Goal: Information Seeking & Learning: Learn about a topic

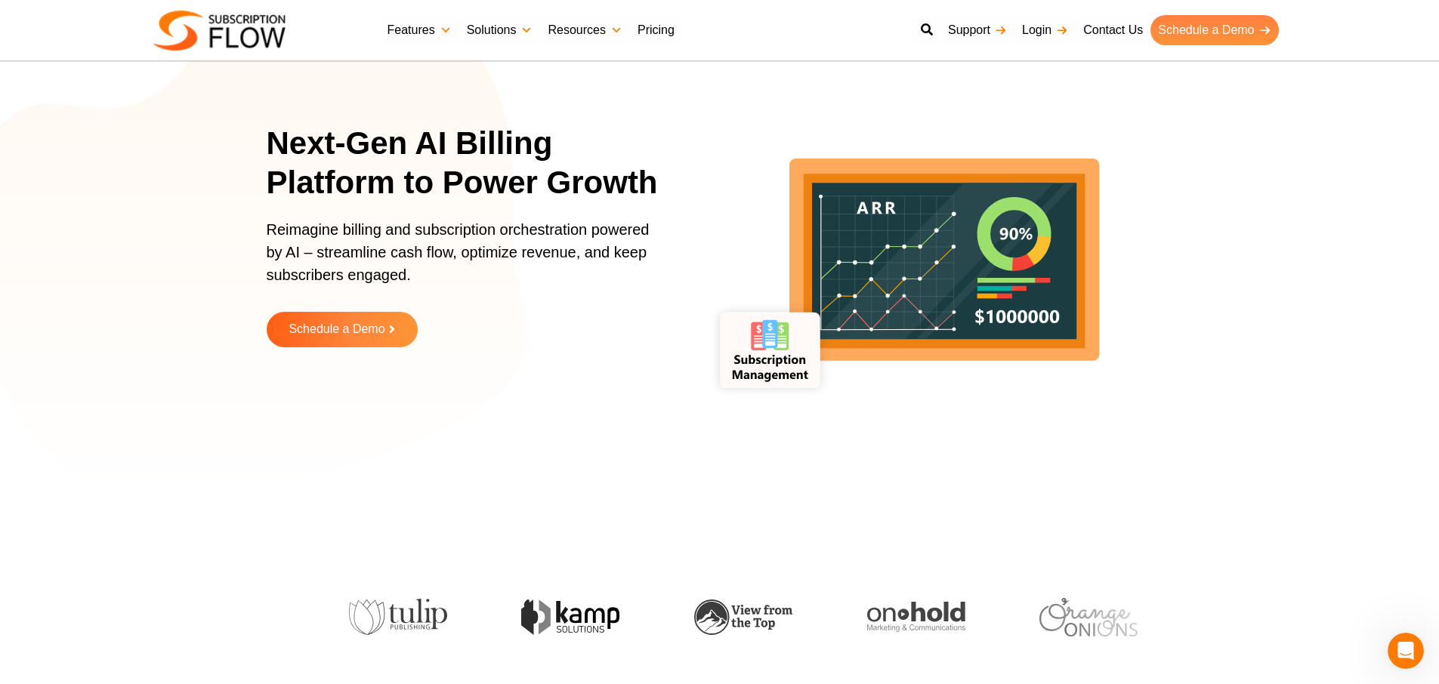
click at [1213, 32] on link "Schedule a Demo" at bounding box center [1214, 30] width 128 height 30
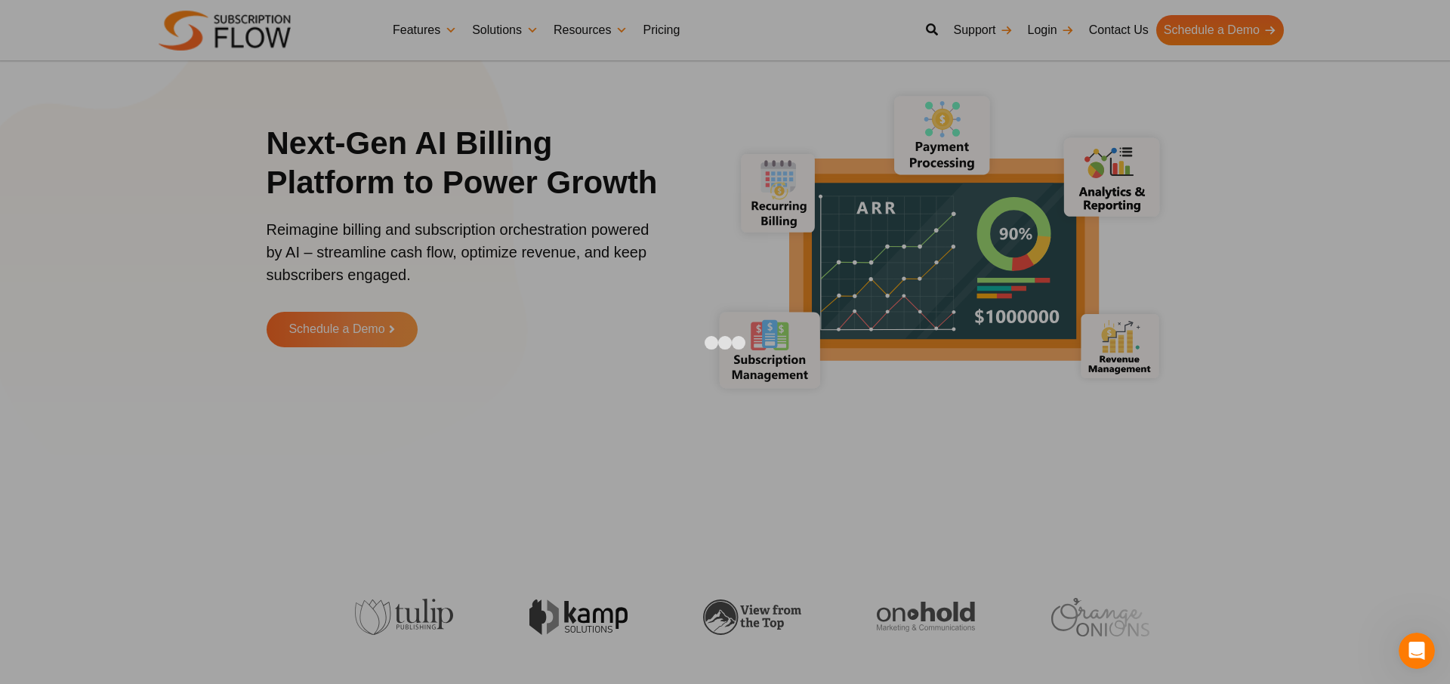
click at [1104, 381] on div at bounding box center [725, 342] width 1450 height 684
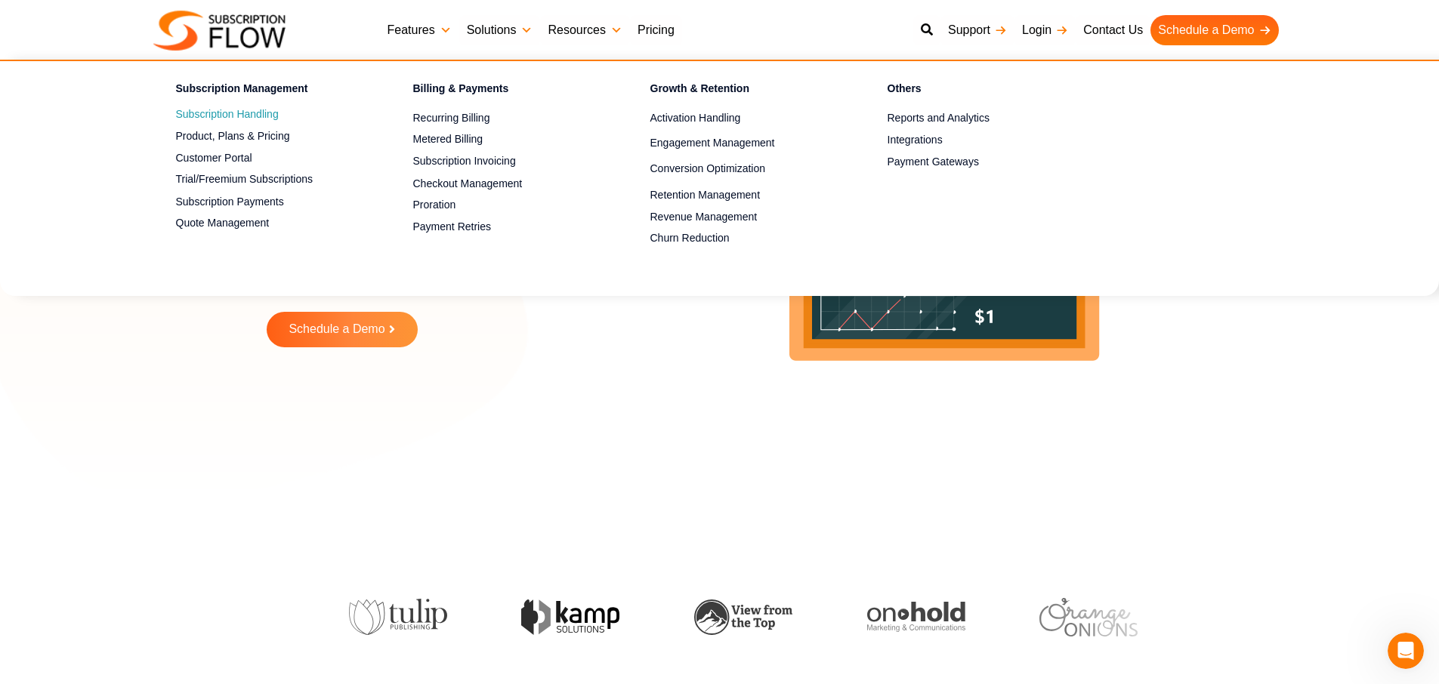
click at [230, 116] on link "Subscription Handling" at bounding box center [268, 115] width 184 height 18
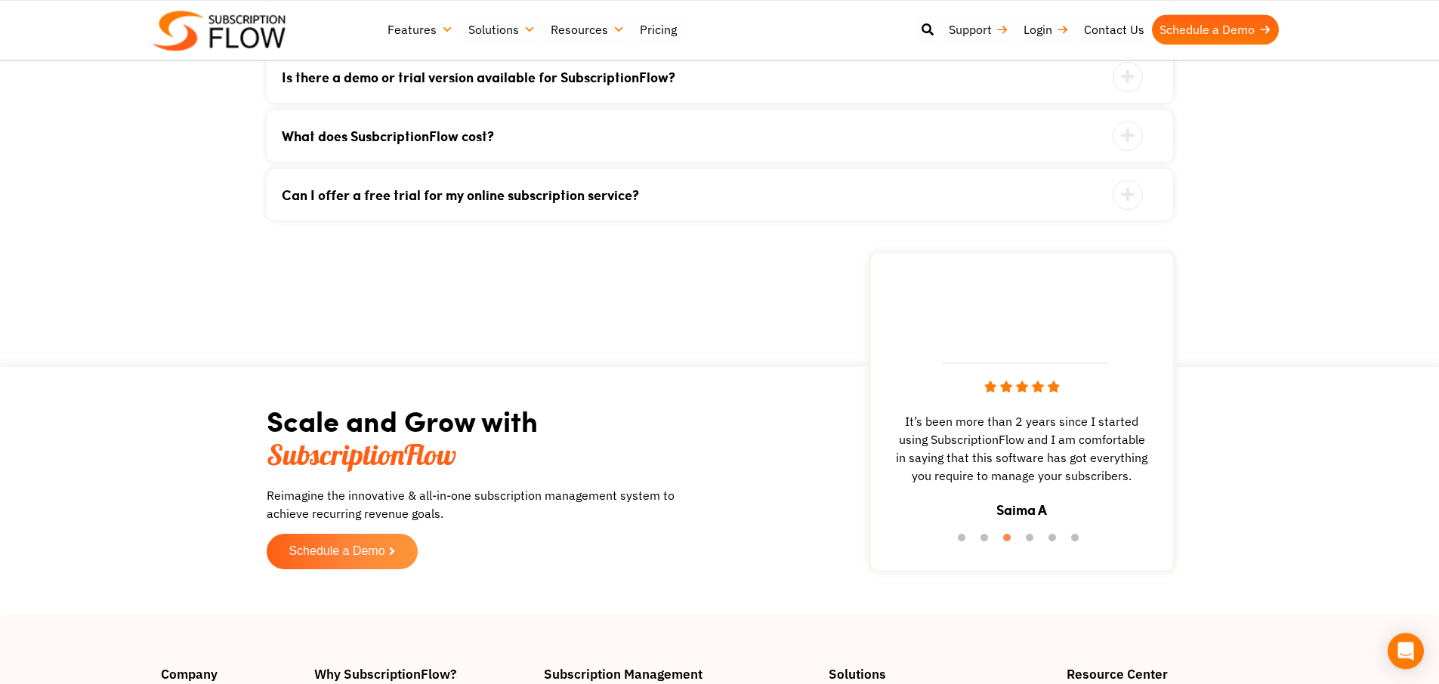
scroll to position [3432, 0]
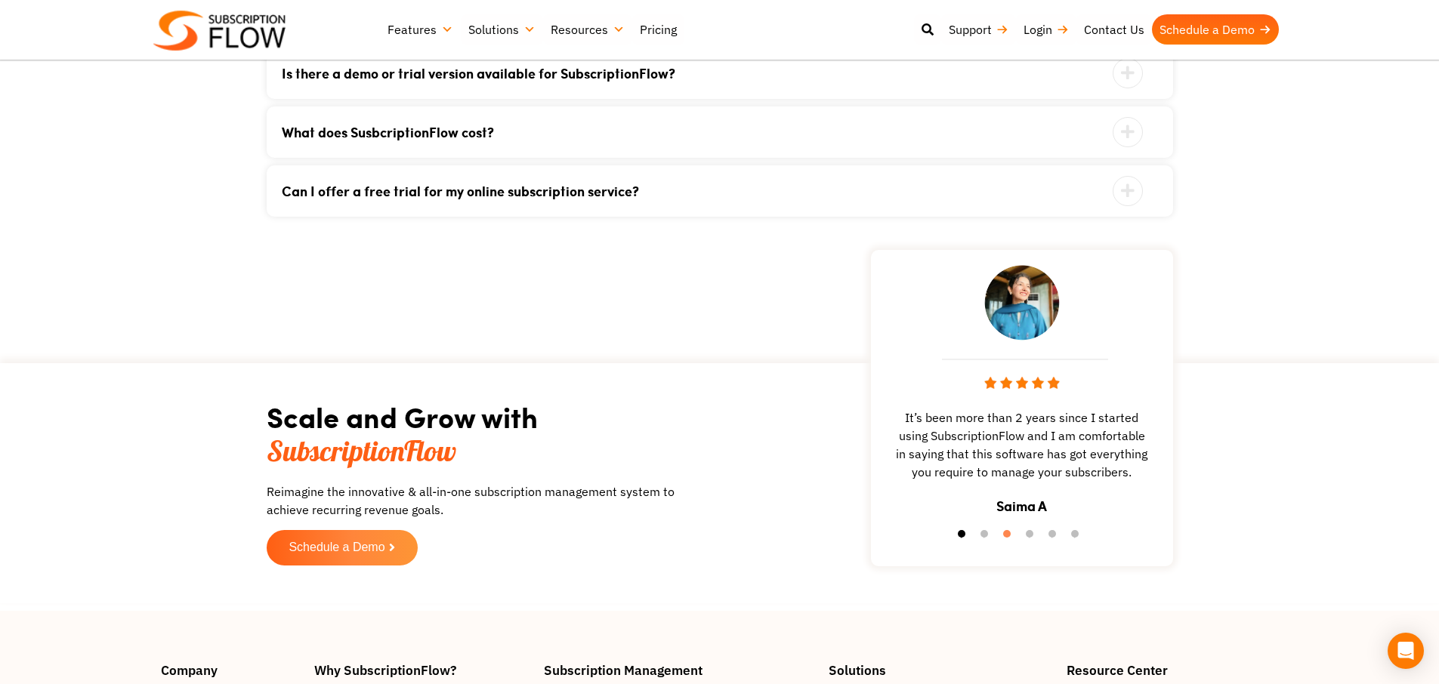
click at [962, 543] on button "1" at bounding box center [965, 537] width 15 height 15
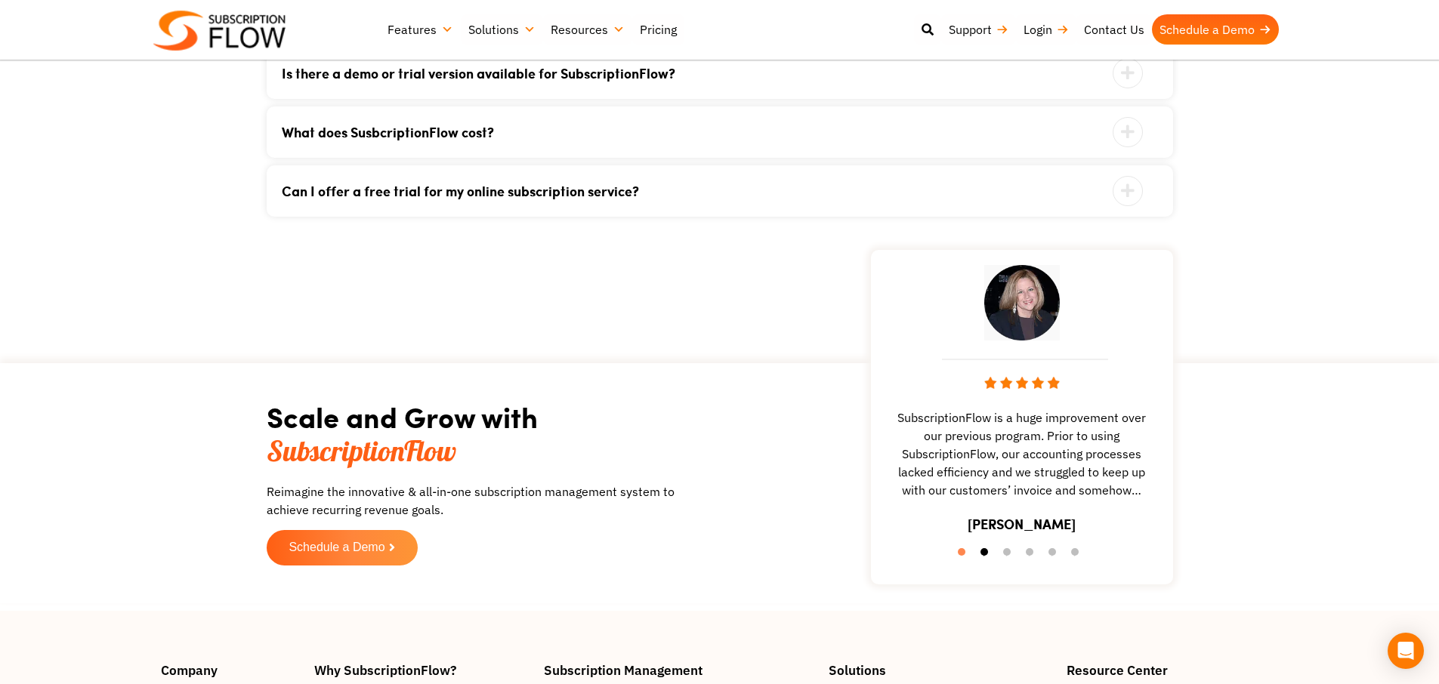
click at [986, 558] on button "2" at bounding box center [987, 555] width 15 height 15
click at [1006, 560] on button "3" at bounding box center [1010, 555] width 15 height 15
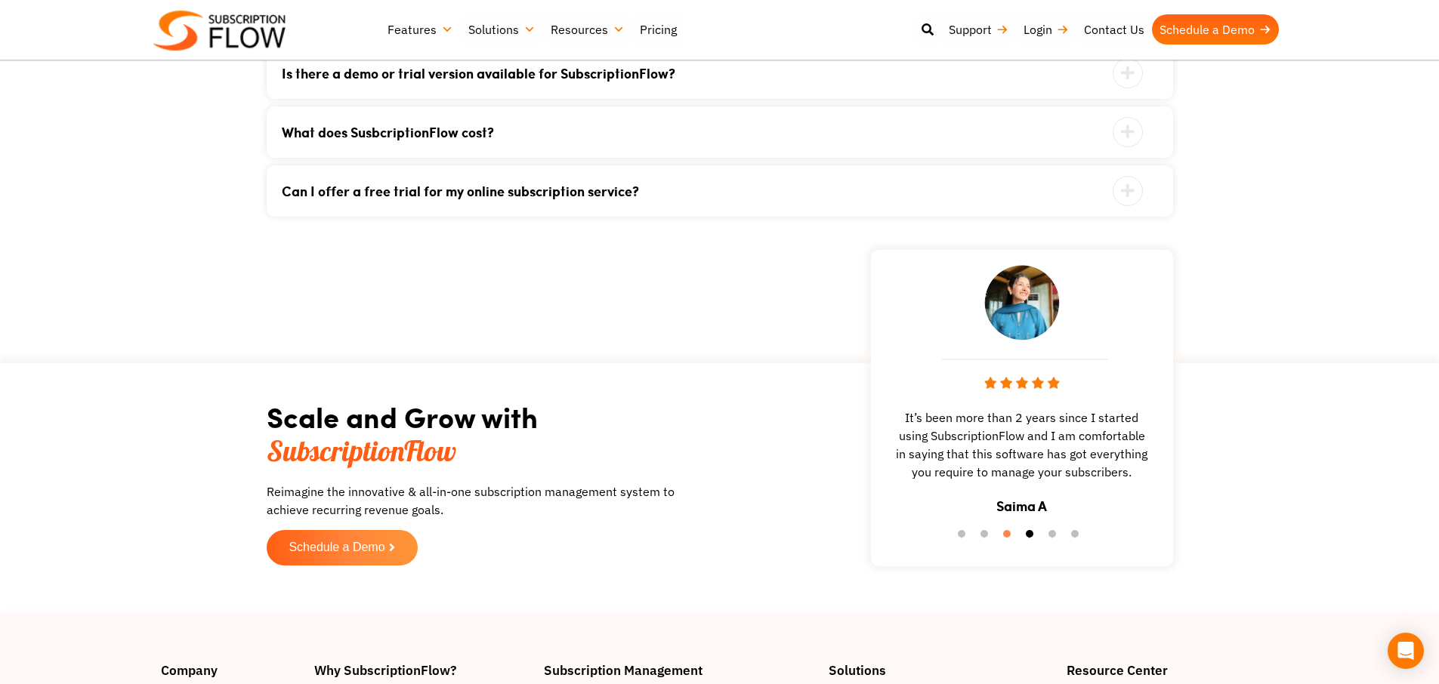
click at [1030, 541] on button "4" at bounding box center [1033, 537] width 15 height 15
click at [1053, 539] on button "5" at bounding box center [1055, 537] width 15 height 15
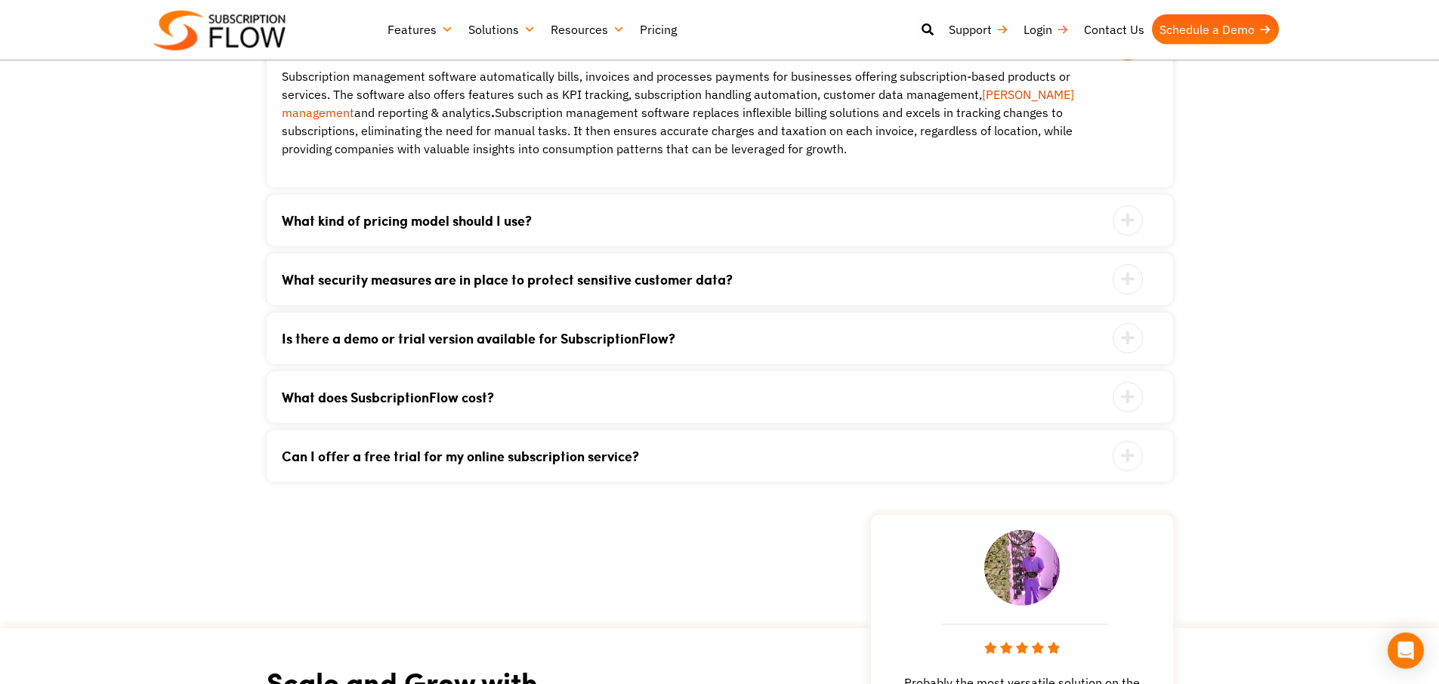
scroll to position [3142, 0]
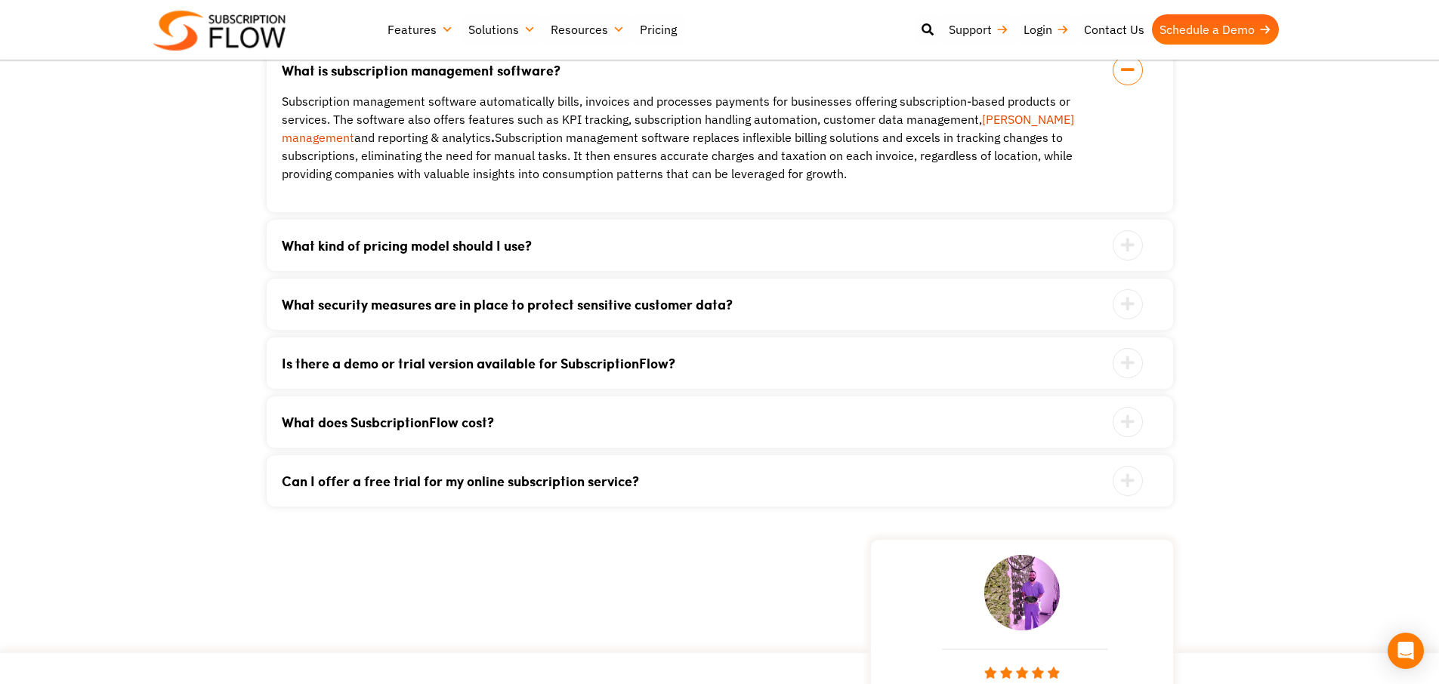
click at [390, 488] on link "Can I offer a free trial for my online subscription service?" at bounding box center [701, 481] width 838 height 14
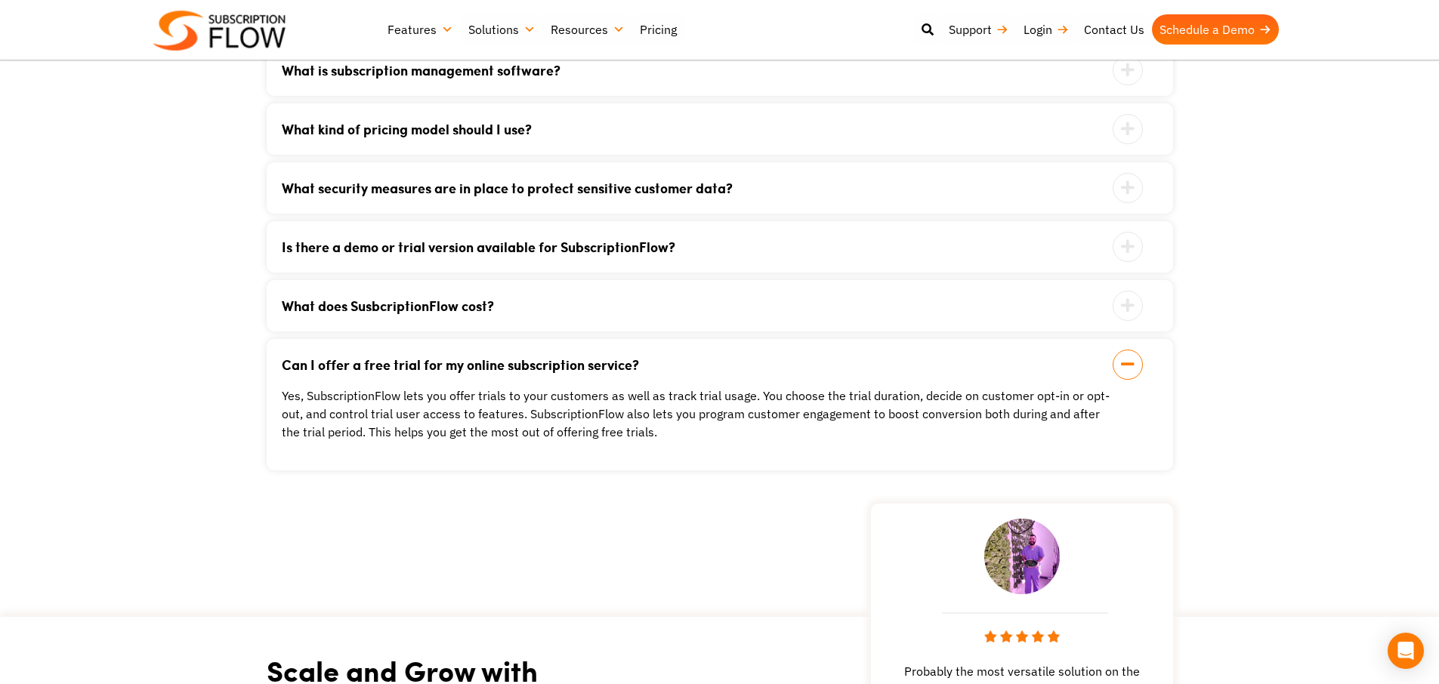
click at [418, 312] on link "What does SusbcriptionFlow cost?" at bounding box center [701, 306] width 838 height 14
